Goal: Transaction & Acquisition: Subscribe to service/newsletter

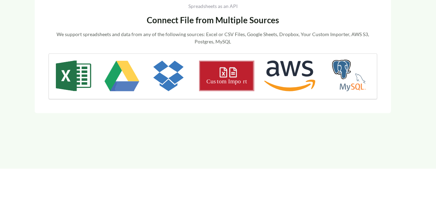
scroll to position [653, 0]
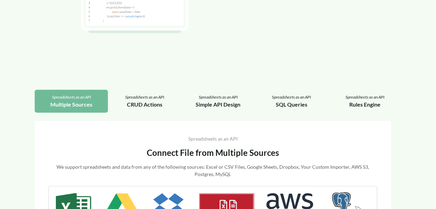
click at [78, 97] on div "Spreadsheets as an API" at bounding box center [71, 97] width 62 height 6
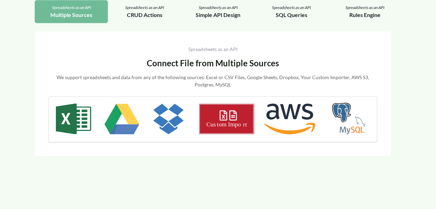
scroll to position [744, 0]
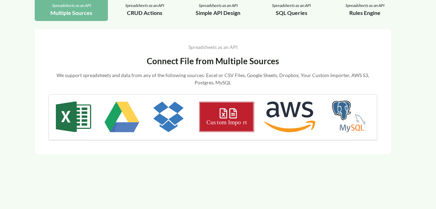
click at [211, 57] on div "Connect File from Multiple Sources" at bounding box center [213, 61] width 329 height 12
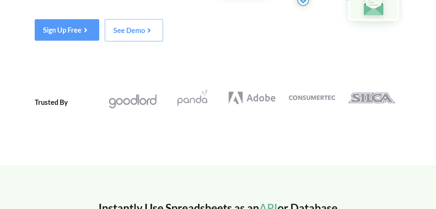
scroll to position [0, 0]
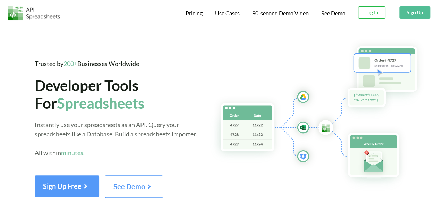
click at [405, 13] on button "Sign Up" at bounding box center [414, 12] width 31 height 12
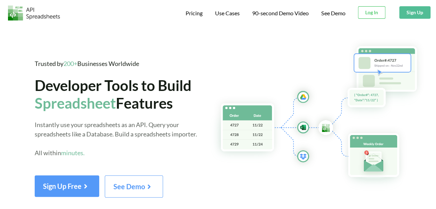
click at [416, 15] on button "Sign Up" at bounding box center [414, 12] width 31 height 12
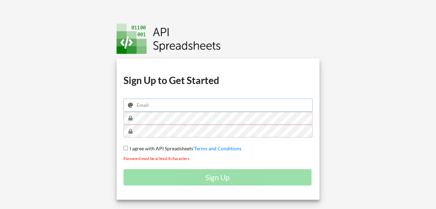
click at [171, 100] on input "email" at bounding box center [218, 105] width 189 height 13
type input "saabreenansari@gmail.com"
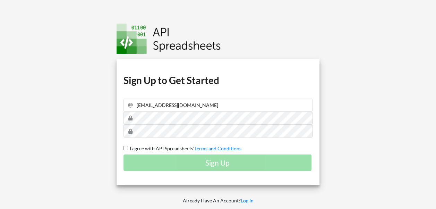
click at [152, 146] on span "I agree with API Spreadsheets'" at bounding box center [161, 148] width 66 height 6
click at [128, 146] on input "I agree with API Spreadsheets' Terms and Conditions" at bounding box center [126, 148] width 5 height 5
checkbox input "true"
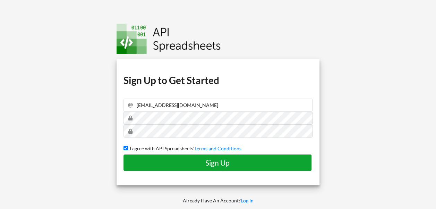
click at [163, 162] on h4 "Sign Up" at bounding box center [217, 162] width 173 height 9
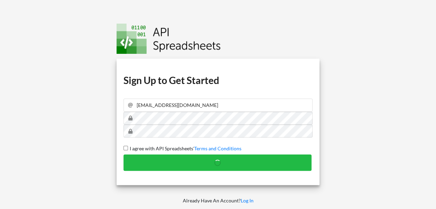
checkbox input "false"
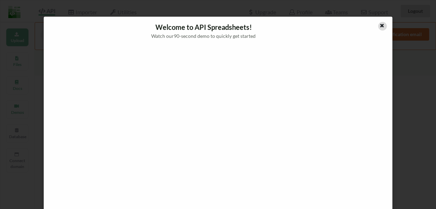
click at [379, 26] on icon at bounding box center [382, 24] width 6 height 5
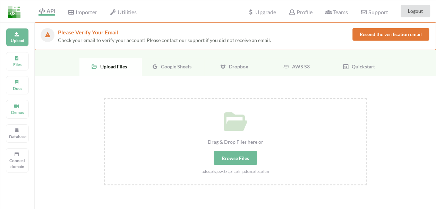
click at [240, 161] on div "Browse Files" at bounding box center [235, 158] width 43 height 14
click at [104, 98] on input "Drag & Drop Files here or Browse Files .xlsx,.xls,.csv,.txt,.xlt,.xlm,.xlsm,.xl…" at bounding box center [104, 98] width 0 height 0
type input "C:\fakepath\Patient Payments Business Case Data.xlsx"
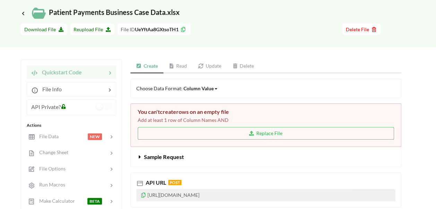
scroll to position [39, 0]
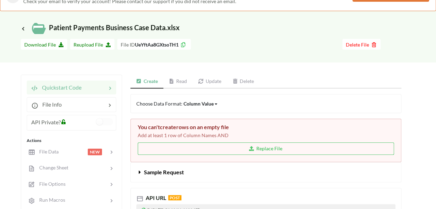
click at [196, 104] on div "Column Value" at bounding box center [199, 103] width 30 height 7
click at [220, 152] on button "Replace File" at bounding box center [266, 148] width 256 height 12
type input "C:\fakepath\Patient Payments Business Case Data.xlsx"
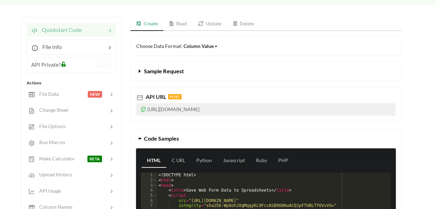
scroll to position [95, 0]
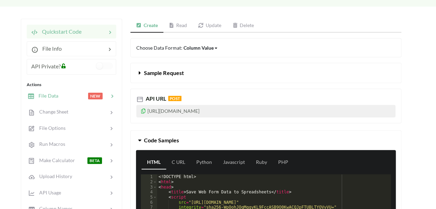
click at [110, 97] on icon at bounding box center [112, 96] width 7 height 7
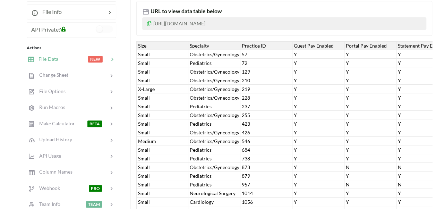
scroll to position [64, 0]
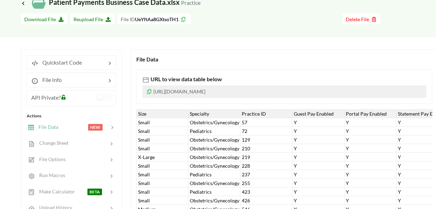
click at [113, 125] on icon at bounding box center [112, 127] width 7 height 7
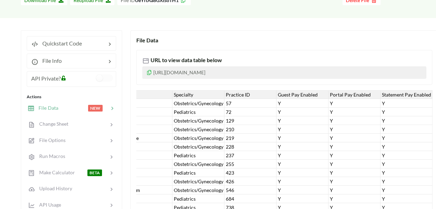
scroll to position [83, 0]
click at [112, 128] on div "Change Sheet" at bounding box center [71, 124] width 91 height 16
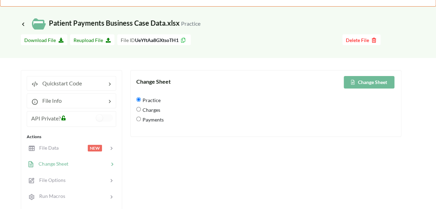
scroll to position [44, 0]
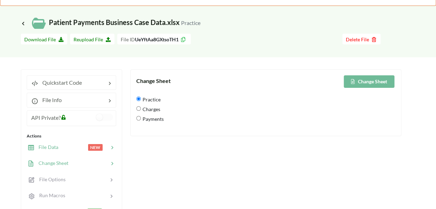
click at [112, 148] on icon at bounding box center [112, 147] width 7 height 7
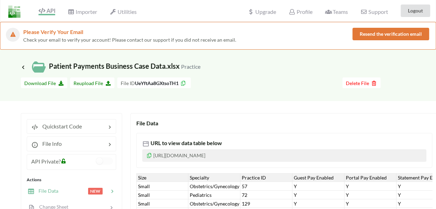
scroll to position [1, 0]
click at [93, 13] on span "Importer" at bounding box center [82, 12] width 29 height 8
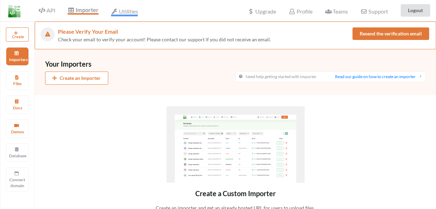
click at [124, 8] on span "Utilities" at bounding box center [124, 12] width 27 height 8
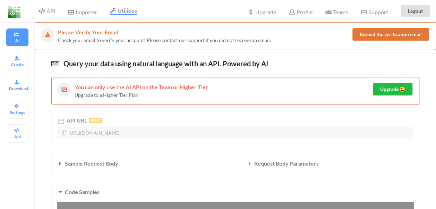
click at [56, 6] on div "API" at bounding box center [43, 11] width 31 height 13
click at [51, 9] on span "API" at bounding box center [47, 12] width 17 height 8
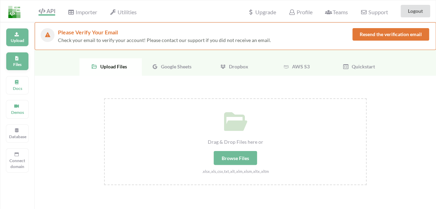
click at [14, 58] on icon at bounding box center [16, 57] width 5 height 4
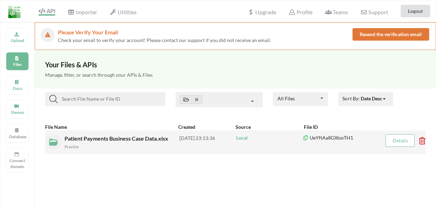
click at [93, 138] on span "Patient Payments Business Case Data.xlsx" at bounding box center [117, 138] width 105 height 7
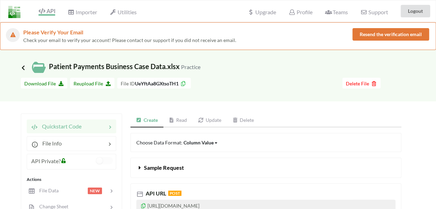
click at [23, 66] on icon at bounding box center [23, 68] width 6 height 6
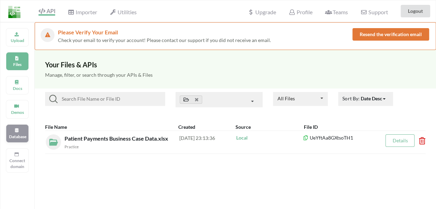
click at [9, 141] on div "Database" at bounding box center [17, 133] width 23 height 18
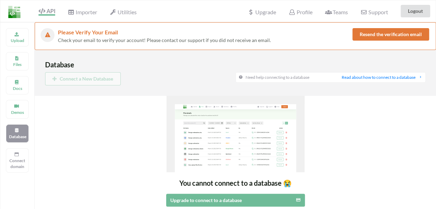
click at [95, 79] on div "Connect a New Database" at bounding box center [140, 78] width 190 height 13
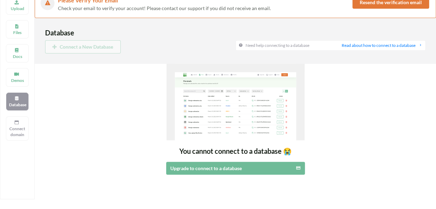
scroll to position [36, 0]
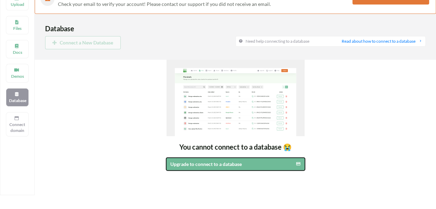
click at [294, 160] on div at bounding box center [285, 163] width 32 height 7
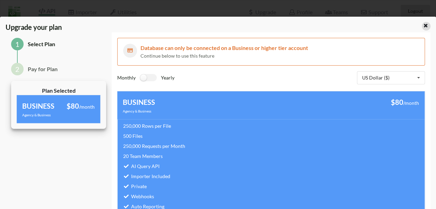
click at [423, 27] on icon at bounding box center [426, 24] width 6 height 5
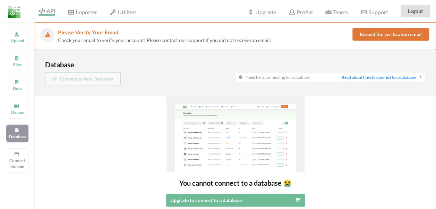
click at [15, 71] on div "Upload Files Docs Demos Database Connect domain" at bounding box center [17, 126] width 35 height 209
click at [17, 62] on p "Files" at bounding box center [17, 64] width 17 height 6
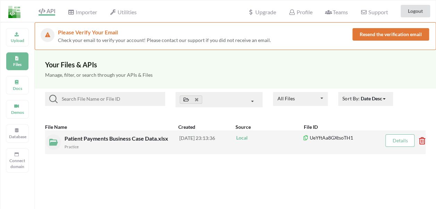
drag, startPoint x: 146, startPoint y: 141, endPoint x: 121, endPoint y: 142, distance: 25.0
click at [121, 142] on div "Patient Payments Business Case Data.xlsx Practice" at bounding box center [122, 142] width 115 height 16
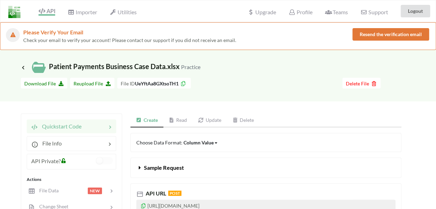
click at [186, 124] on link "Read" at bounding box center [177, 120] width 29 height 14
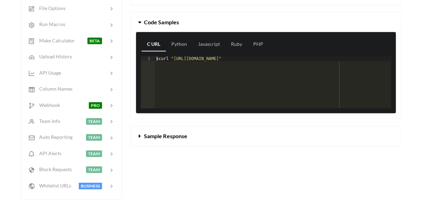
scroll to position [222, 0]
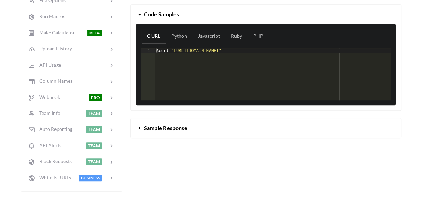
click at [195, 135] on button "Sample Response" at bounding box center [266, 127] width 270 height 19
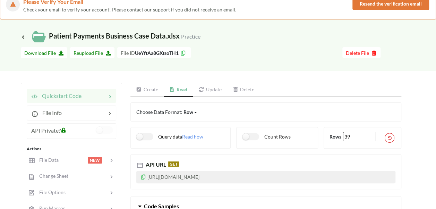
scroll to position [0, 0]
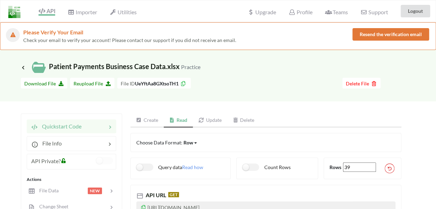
click at [10, 15] on img at bounding box center [14, 12] width 12 height 12
click at [12, 15] on img at bounding box center [14, 12] width 12 height 12
click at [290, 14] on icon at bounding box center [292, 12] width 7 height 6
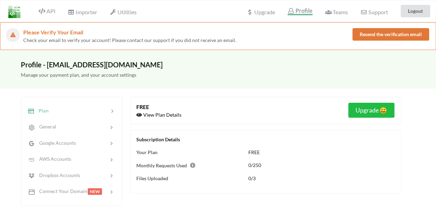
click at [259, 15] on div "Upgrade" at bounding box center [260, 10] width 37 height 15
click at [53, 10] on span "API" at bounding box center [47, 12] width 17 height 8
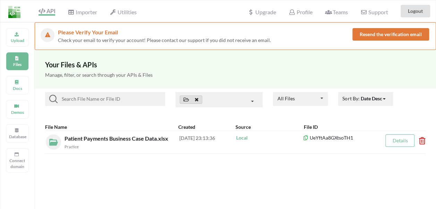
click at [198, 100] on icon at bounding box center [196, 99] width 3 height 5
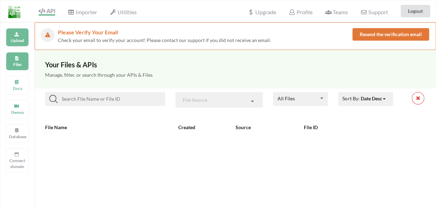
click at [19, 40] on p "Upload" at bounding box center [17, 40] width 17 height 6
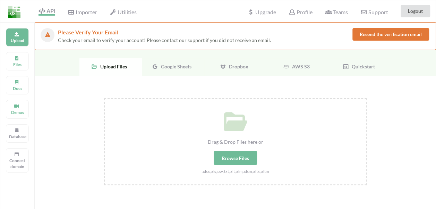
click at [244, 156] on div "Browse Files" at bounding box center [235, 158] width 43 height 14
click at [104, 98] on input "Drag & Drop Files here or Browse Files .xlsx,.xls,.csv,.txt,.xlt,.xlm,.xlsm,.xl…" at bounding box center [104, 98] width 0 height 0
type input "C:\fakepath\Patient Payments Business Case Data.xlsx"
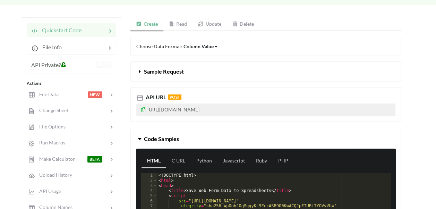
scroll to position [154, 0]
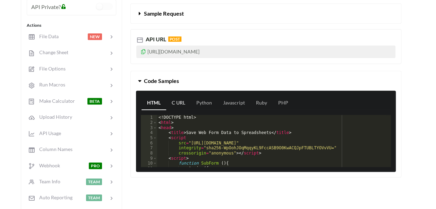
click at [176, 103] on link "C URL" at bounding box center [178, 103] width 25 height 14
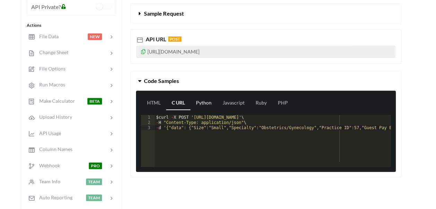
click at [212, 103] on link "Python" at bounding box center [203, 103] width 27 height 14
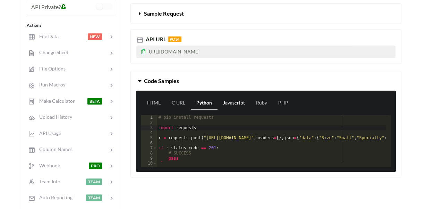
click at [245, 105] on link "Javascript" at bounding box center [234, 103] width 33 height 14
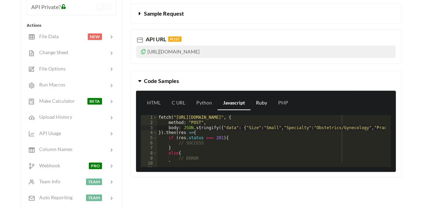
click at [271, 103] on link "Ruby" at bounding box center [261, 103] width 22 height 14
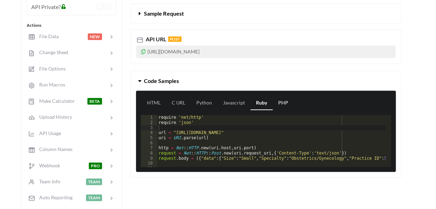
click at [283, 103] on link "PHP" at bounding box center [283, 103] width 21 height 14
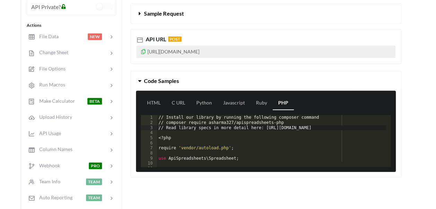
click at [142, 83] on button "Code Samples" at bounding box center [266, 80] width 270 height 19
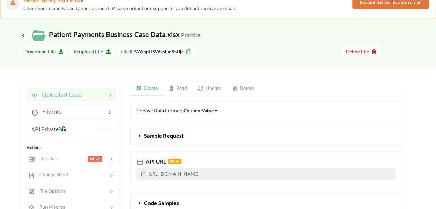
scroll to position [32, 0]
click at [201, 110] on div "Column Value" at bounding box center [199, 110] width 30 height 7
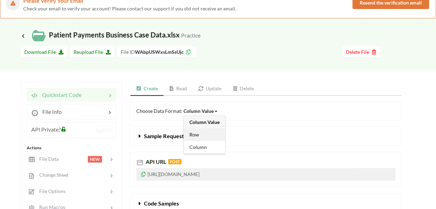
click at [204, 130] on div "Row" at bounding box center [204, 134] width 41 height 12
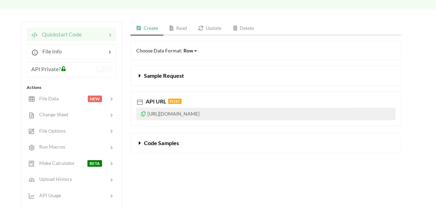
scroll to position [92, 0]
click at [204, 130] on div "Choose Data Format: Row Column Value Row Column Sample Request API URL POST [UR…" at bounding box center [265, 100] width 271 height 119
click at [199, 138] on button "Code Samples" at bounding box center [266, 142] width 270 height 19
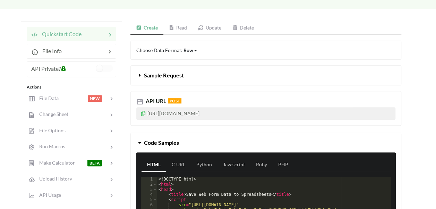
scroll to position [82, 0]
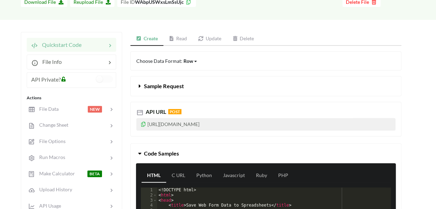
click at [192, 66] on div "Choose Data Format: Row Column Value Row Column" at bounding box center [265, 60] width 271 height 19
click at [192, 57] on div "Row" at bounding box center [189, 60] width 10 height 7
click at [189, 97] on span "Column" at bounding box center [197, 97] width 17 height 6
drag, startPoint x: 184, startPoint y: 46, endPoint x: 178, endPoint y: 29, distance: 17.9
click at [178, 29] on div "Quickstart Code File Info API Private? Actions File Data NEW Change Sheet File …" at bounding box center [211, 184] width 381 height 312
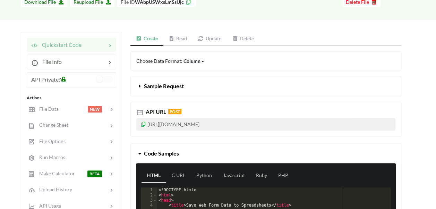
click at [178, 29] on div "Quickstart Code File Info API Private? Actions File Data NEW Change Sheet File …" at bounding box center [211, 184] width 381 height 312
click at [181, 42] on link "Read" at bounding box center [177, 39] width 29 height 14
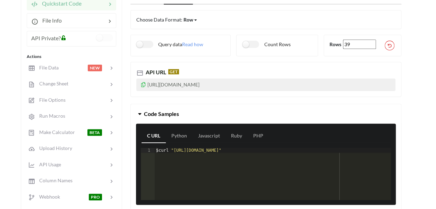
scroll to position [111, 0]
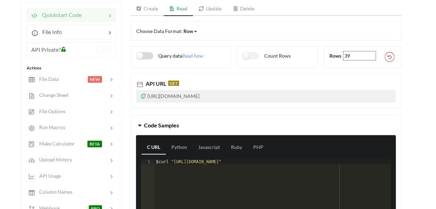
click at [151, 56] on label "Query data" at bounding box center [159, 55] width 46 height 7
checkbox input "true"
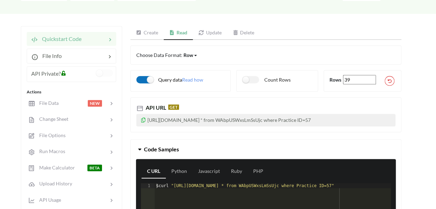
scroll to position [87, 0]
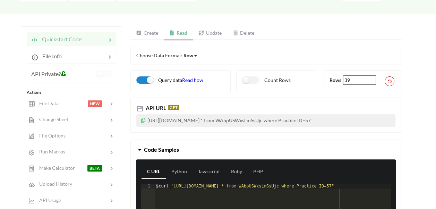
click at [197, 79] on span "Read how" at bounding box center [192, 80] width 21 height 6
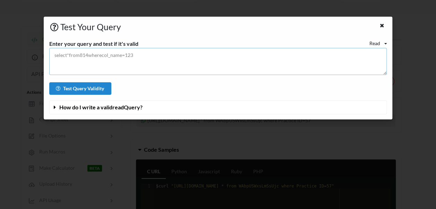
click at [172, 54] on textarea at bounding box center [218, 61] width 338 height 27
drag, startPoint x: 126, startPoint y: 113, endPoint x: 133, endPoint y: 110, distance: 7.4
click at [133, 110] on div "How do I write a valid read Query?" at bounding box center [218, 107] width 338 height 14
click at [133, 110] on span "How do I write a valid read Query?" at bounding box center [100, 107] width 83 height 7
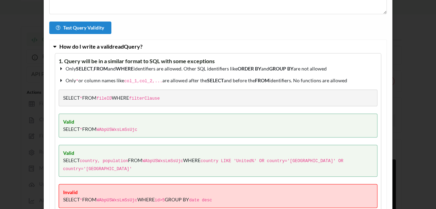
scroll to position [0, 0]
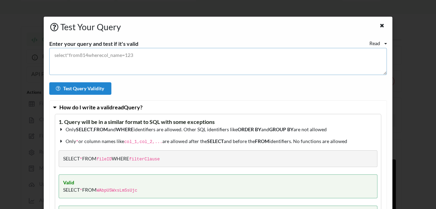
click at [112, 55] on textarea at bounding box center [218, 61] width 338 height 27
click at [83, 56] on textarea "select count(*) from" at bounding box center [218, 61] width 338 height 27
click at [127, 52] on textarea "select count(Practice ID) from" at bounding box center [218, 61] width 338 height 27
click at [98, 89] on button "Test Query Validity" at bounding box center [80, 88] width 62 height 12
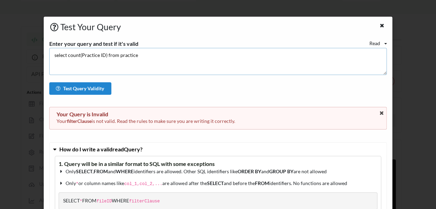
drag, startPoint x: 105, startPoint y: 54, endPoint x: 66, endPoint y: 53, distance: 39.6
click at [66, 53] on textarea "select count(Practice ID) from practice" at bounding box center [218, 61] width 338 height 27
type textarea "select * from practice"
click at [84, 83] on button "Test Query Validity" at bounding box center [80, 88] width 62 height 12
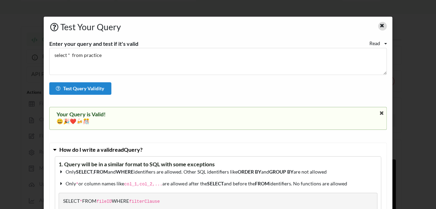
click at [379, 24] on icon at bounding box center [382, 24] width 6 height 5
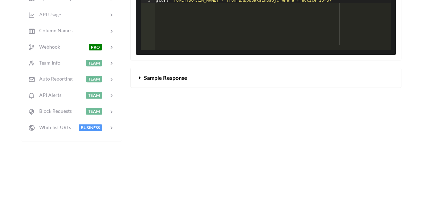
scroll to position [258, 0]
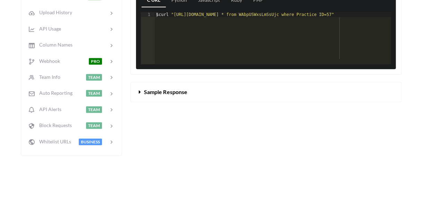
click at [182, 101] on button "Sample Response" at bounding box center [266, 91] width 270 height 19
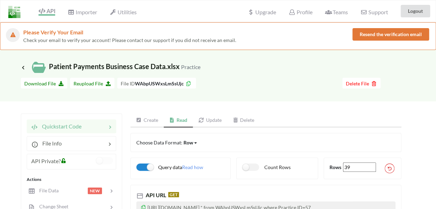
scroll to position [29, 0]
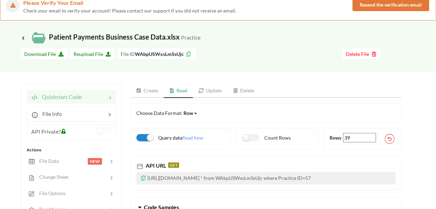
click at [158, 85] on link "Create" at bounding box center [146, 91] width 33 height 14
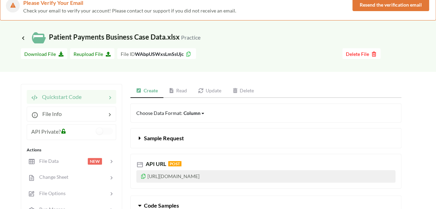
click at [158, 85] on link "Create" at bounding box center [146, 91] width 33 height 14
click at [176, 89] on link "Read" at bounding box center [177, 91] width 29 height 14
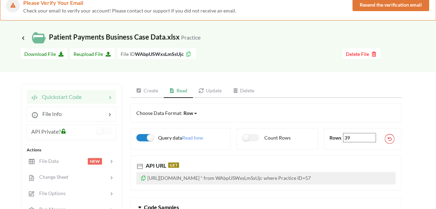
click at [189, 116] on div "Row" at bounding box center [189, 112] width 10 height 7
click at [197, 144] on div "Matrix" at bounding box center [198, 149] width 28 height 12
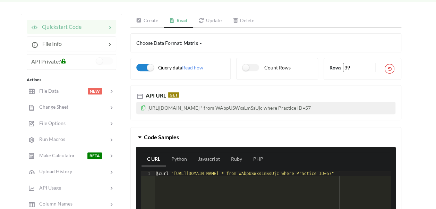
scroll to position [0, 0]
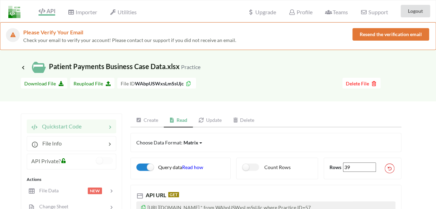
click at [192, 167] on span "Read how" at bounding box center [192, 167] width 21 height 6
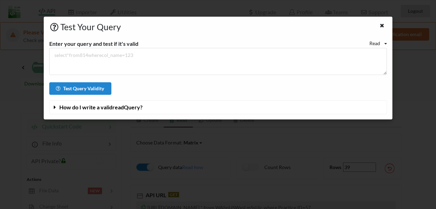
click at [382, 40] on div "Read Read Update Delete" at bounding box center [378, 43] width 18 height 7
click at [382, 29] on div at bounding box center [382, 26] width 9 height 9
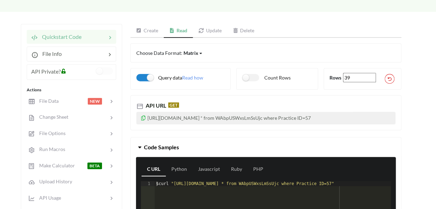
scroll to position [103, 0]
